Goal: Task Accomplishment & Management: Complete application form

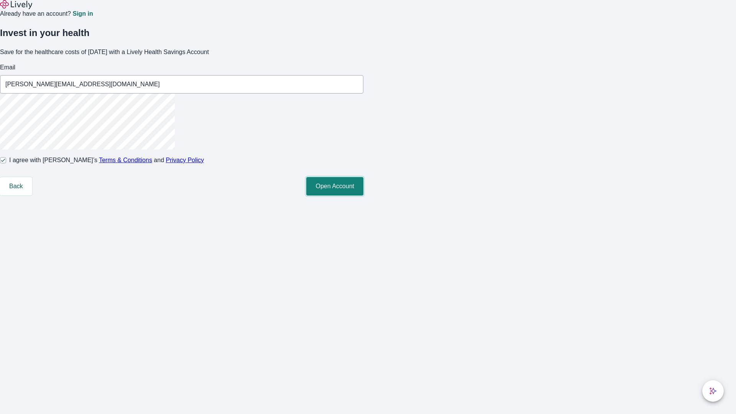
click at [363, 195] on button "Open Account" at bounding box center [334, 186] width 57 height 18
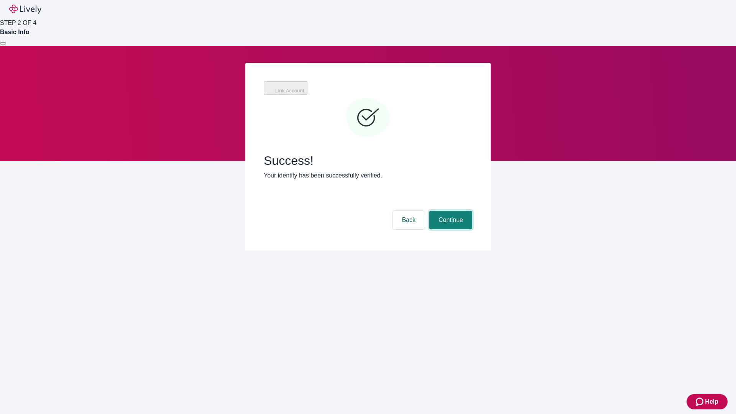
click at [450, 211] on button "Continue" at bounding box center [450, 220] width 43 height 18
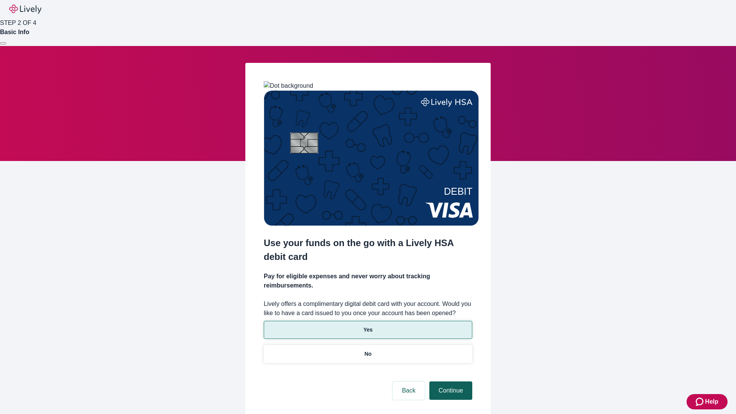
click at [368, 350] on p "No" at bounding box center [368, 354] width 7 height 8
click at [450, 381] on button "Continue" at bounding box center [450, 390] width 43 height 18
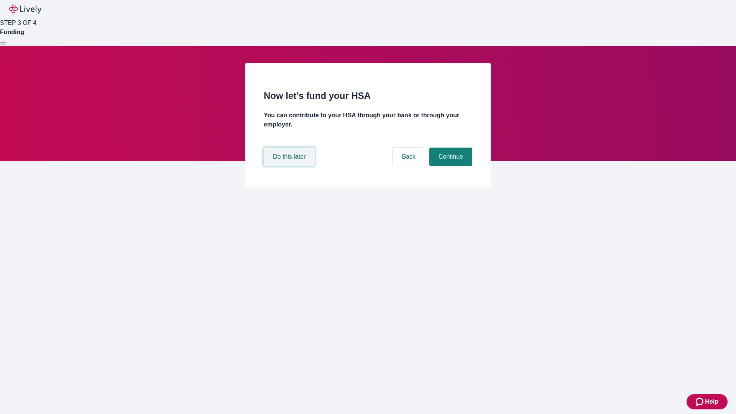
click at [290, 166] on button "Do this later" at bounding box center [289, 157] width 51 height 18
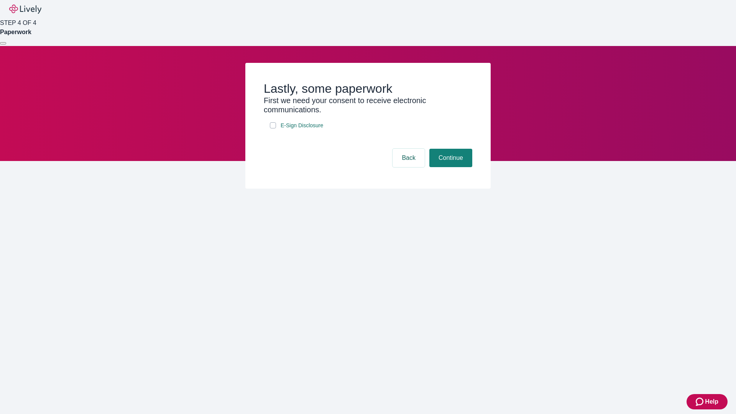
click at [273, 128] on input "E-Sign Disclosure" at bounding box center [273, 125] width 6 height 6
checkbox input "true"
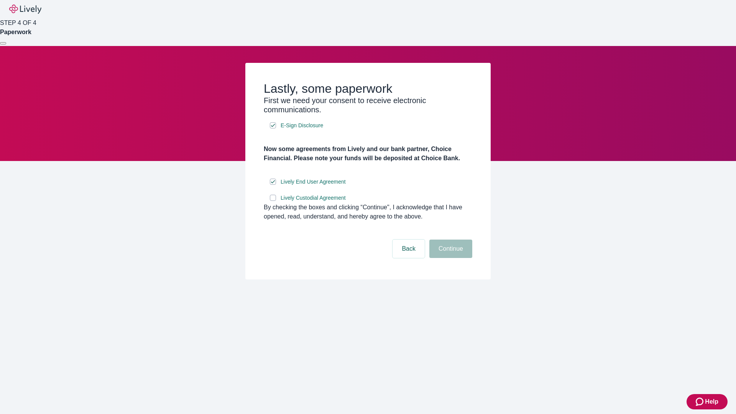
click at [273, 201] on input "Lively Custodial Agreement" at bounding box center [273, 198] width 6 height 6
checkbox input "true"
click at [450, 258] on button "Continue" at bounding box center [450, 249] width 43 height 18
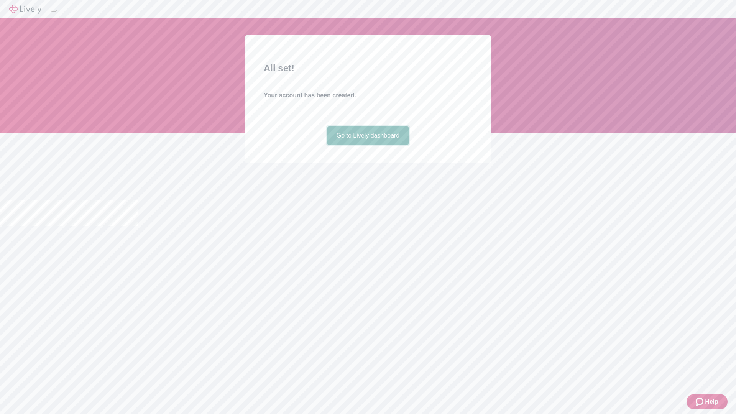
click at [368, 145] on link "Go to Lively dashboard" at bounding box center [368, 135] width 82 height 18
